Goal: Transaction & Acquisition: Obtain resource

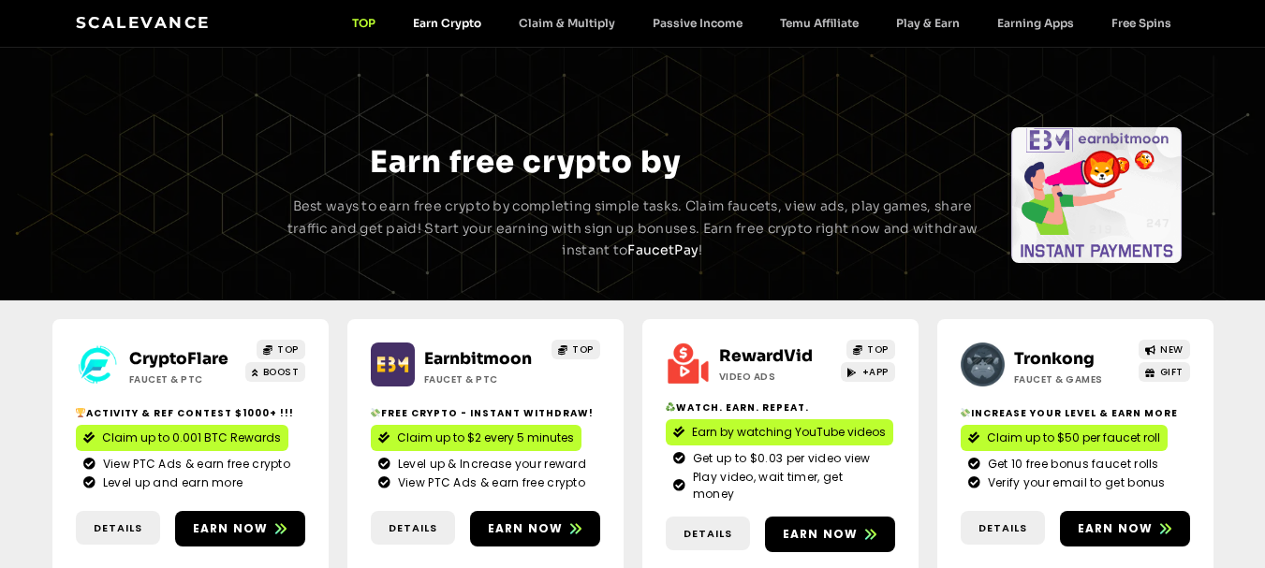
click at [450, 19] on link "Earn Crypto" at bounding box center [447, 23] width 106 height 14
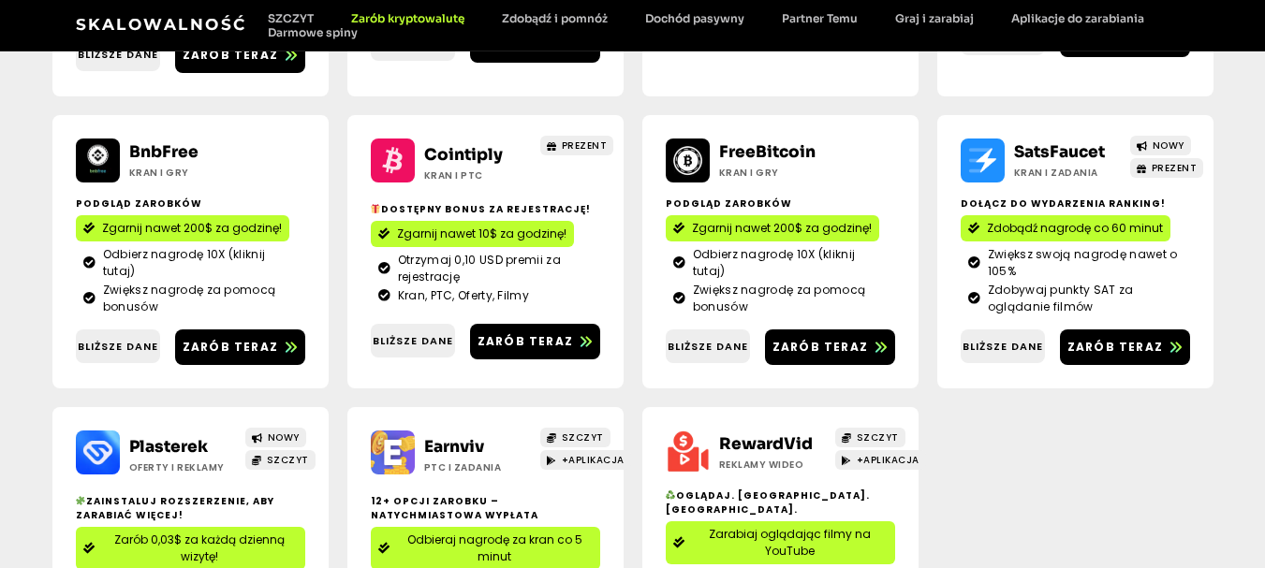
scroll to position [659, 0]
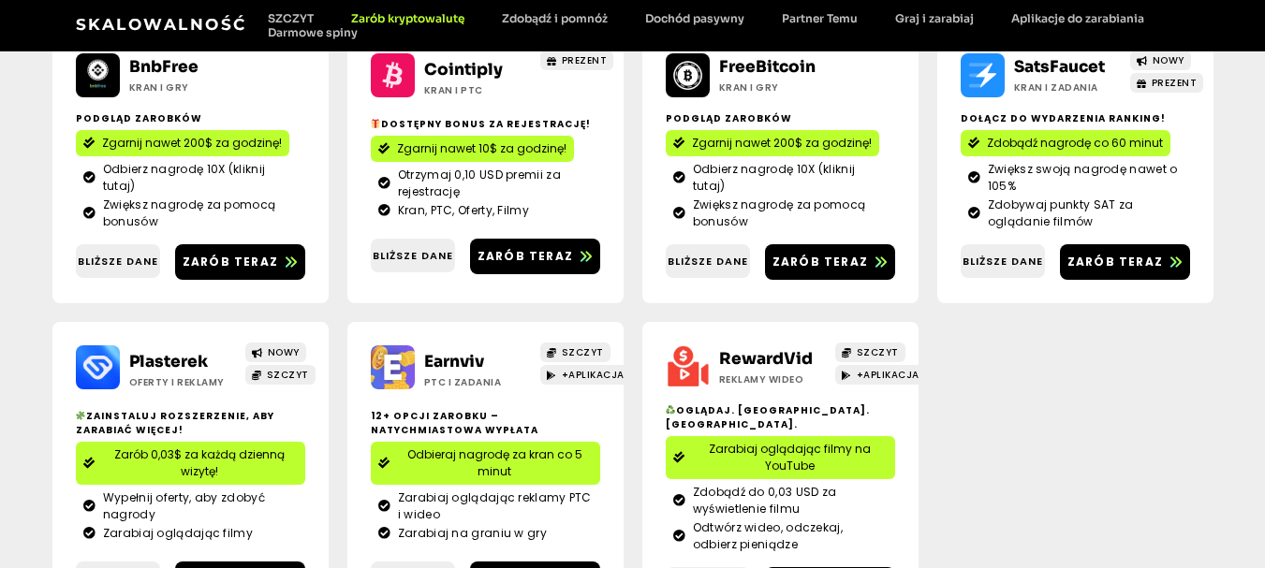
click at [447, 460] on span "Odbieraj nagrodę za kran co 5 minut" at bounding box center [495, 464] width 196 height 34
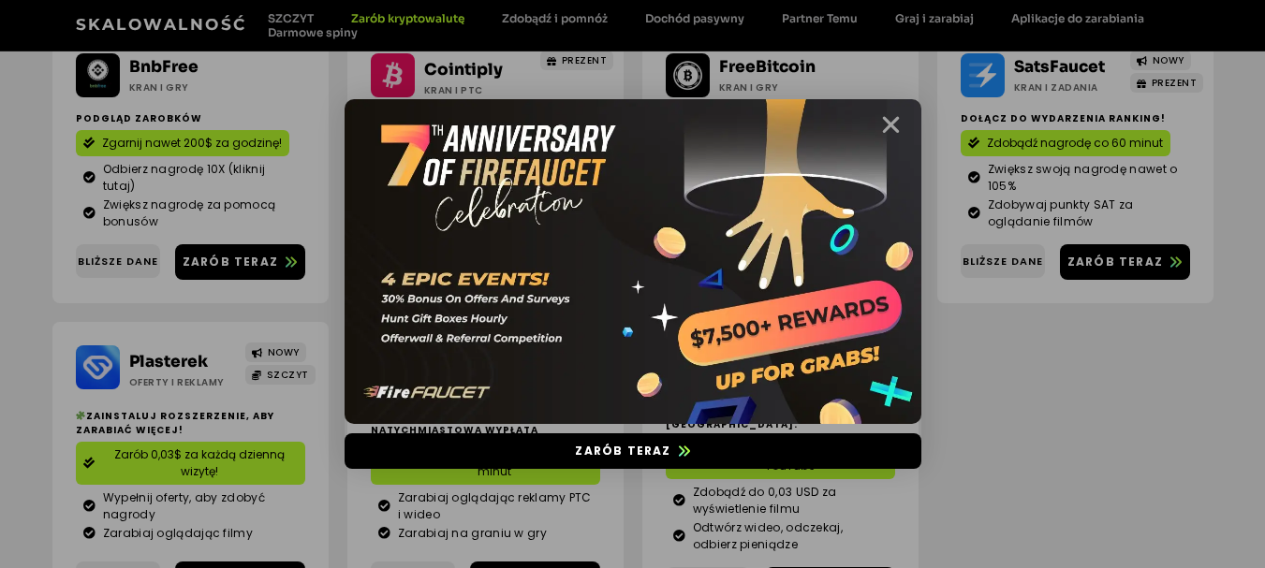
click at [883, 131] on icon "Zamknąć" at bounding box center [890, 124] width 23 height 23
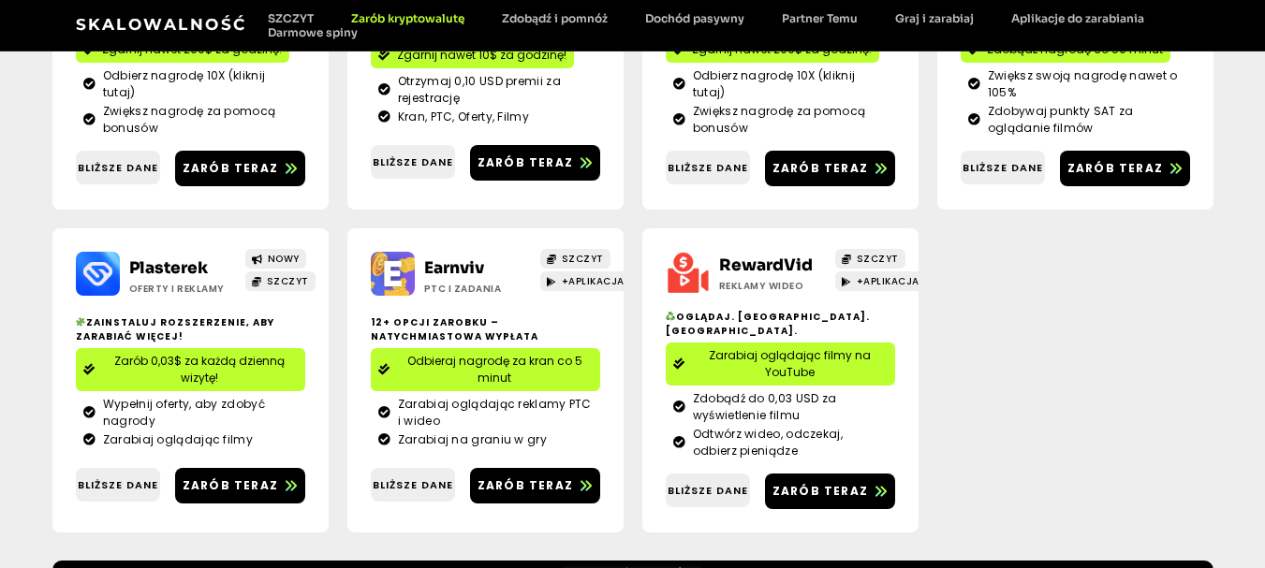
scroll to position [847, 0]
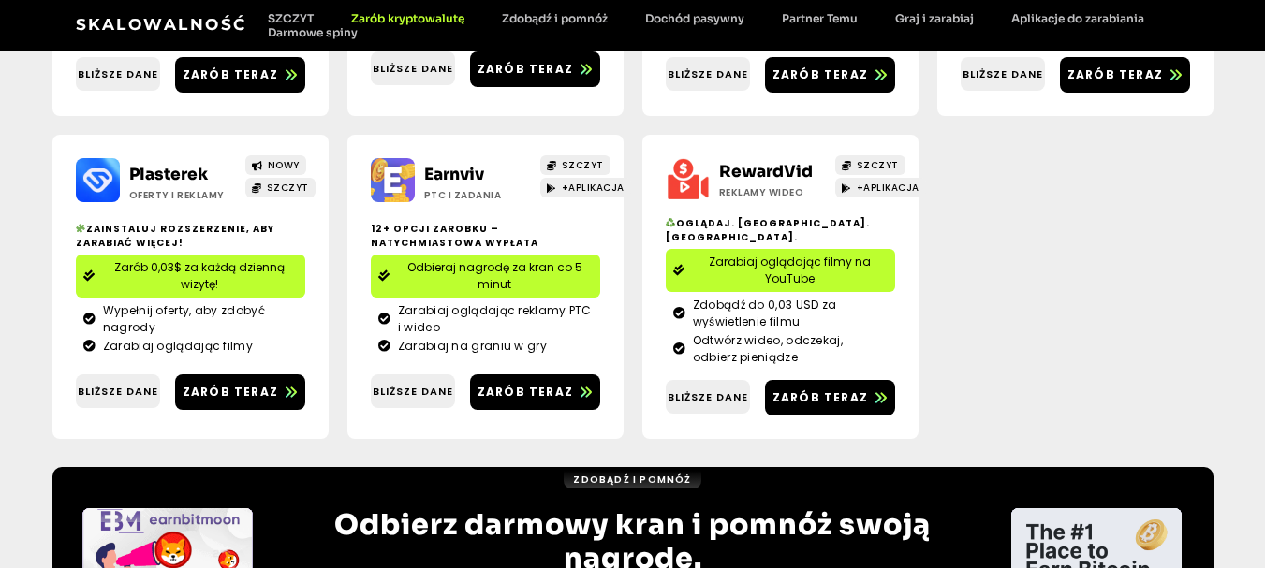
click at [771, 263] on font "Zarabiaj oglądając filmy na YouTube" at bounding box center [790, 270] width 162 height 33
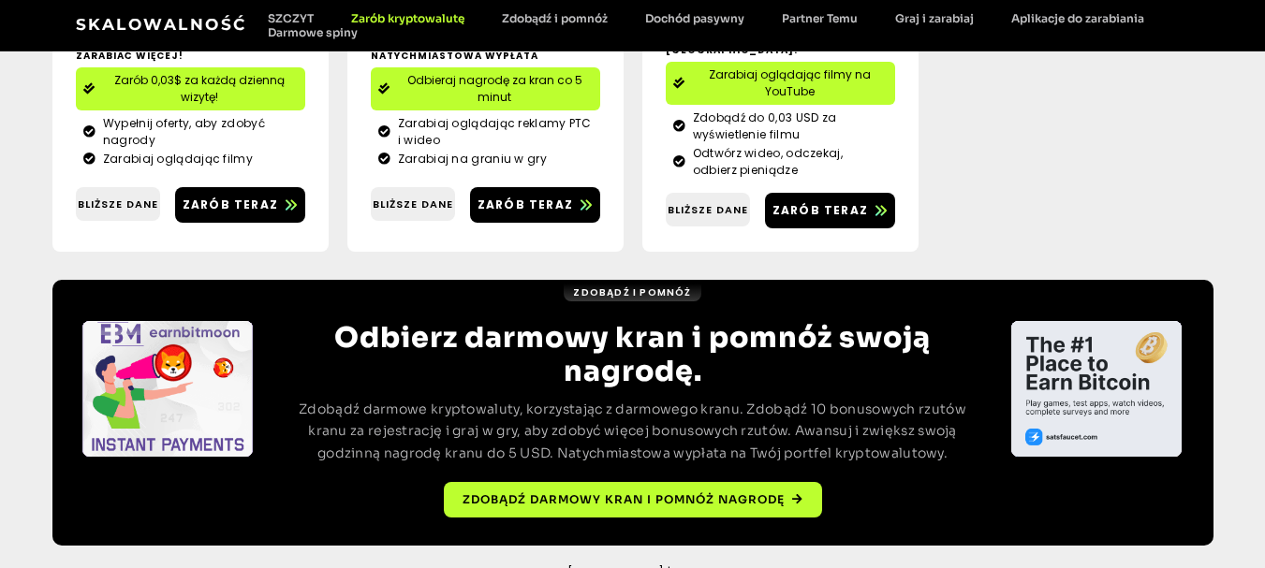
scroll to position [1053, 0]
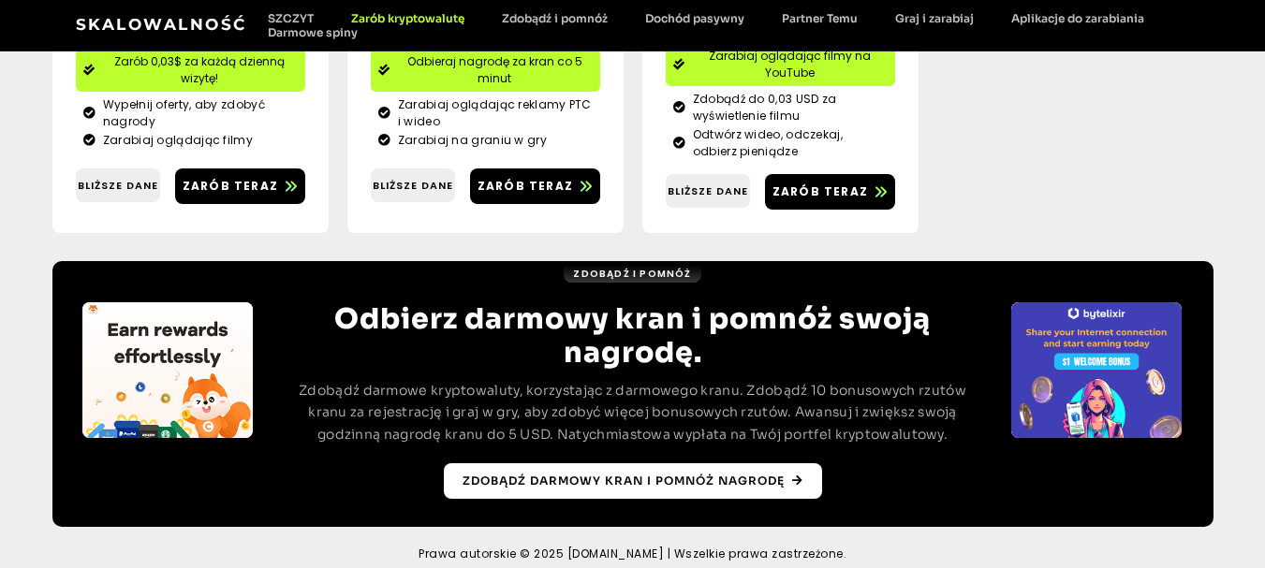
click at [580, 464] on link "Zdobądź darmowy kran i pomnóż nagrodę" at bounding box center [633, 482] width 378 height 36
